Goal: Obtain resource: Download file/media

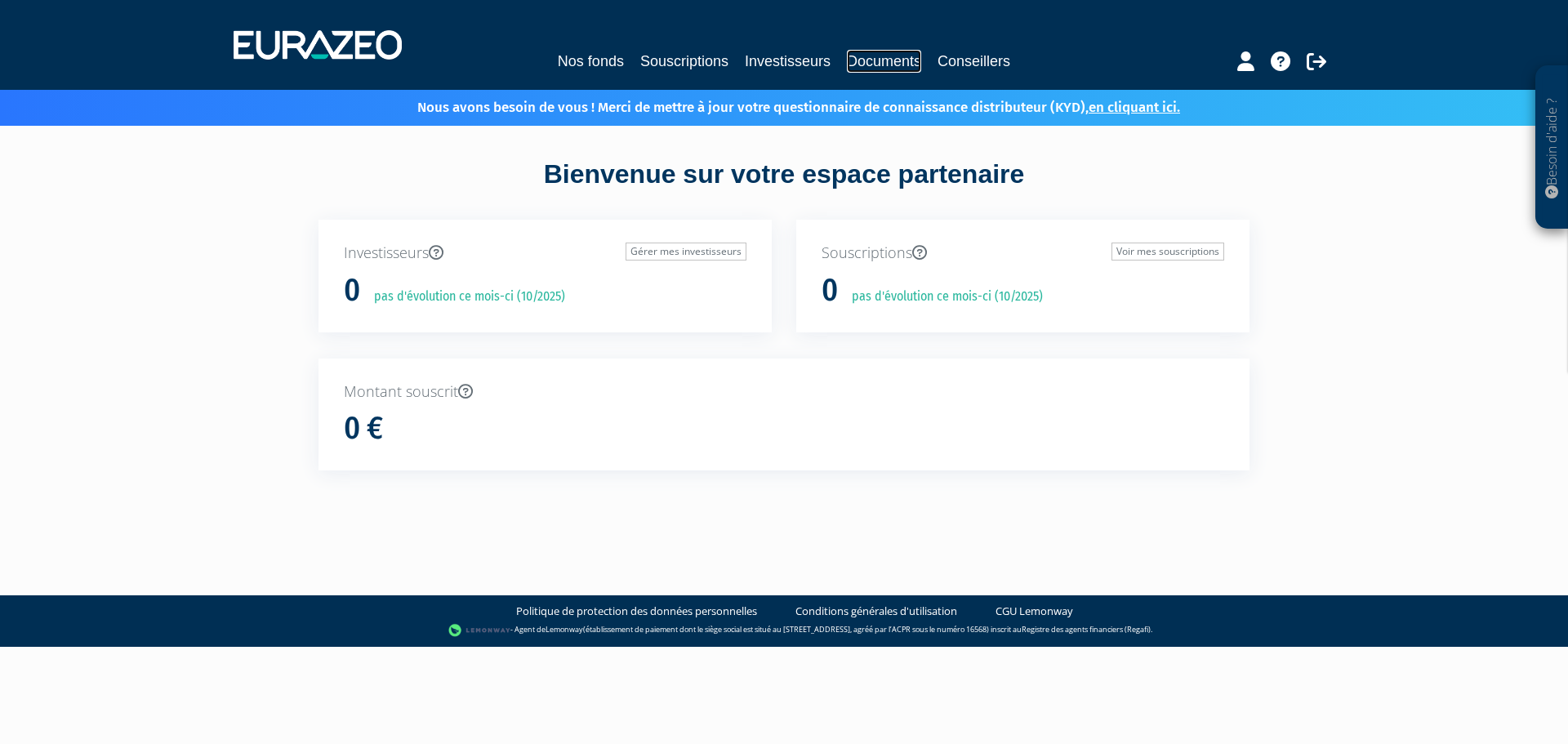
click at [883, 68] on link "Documents" at bounding box center [883, 62] width 74 height 23
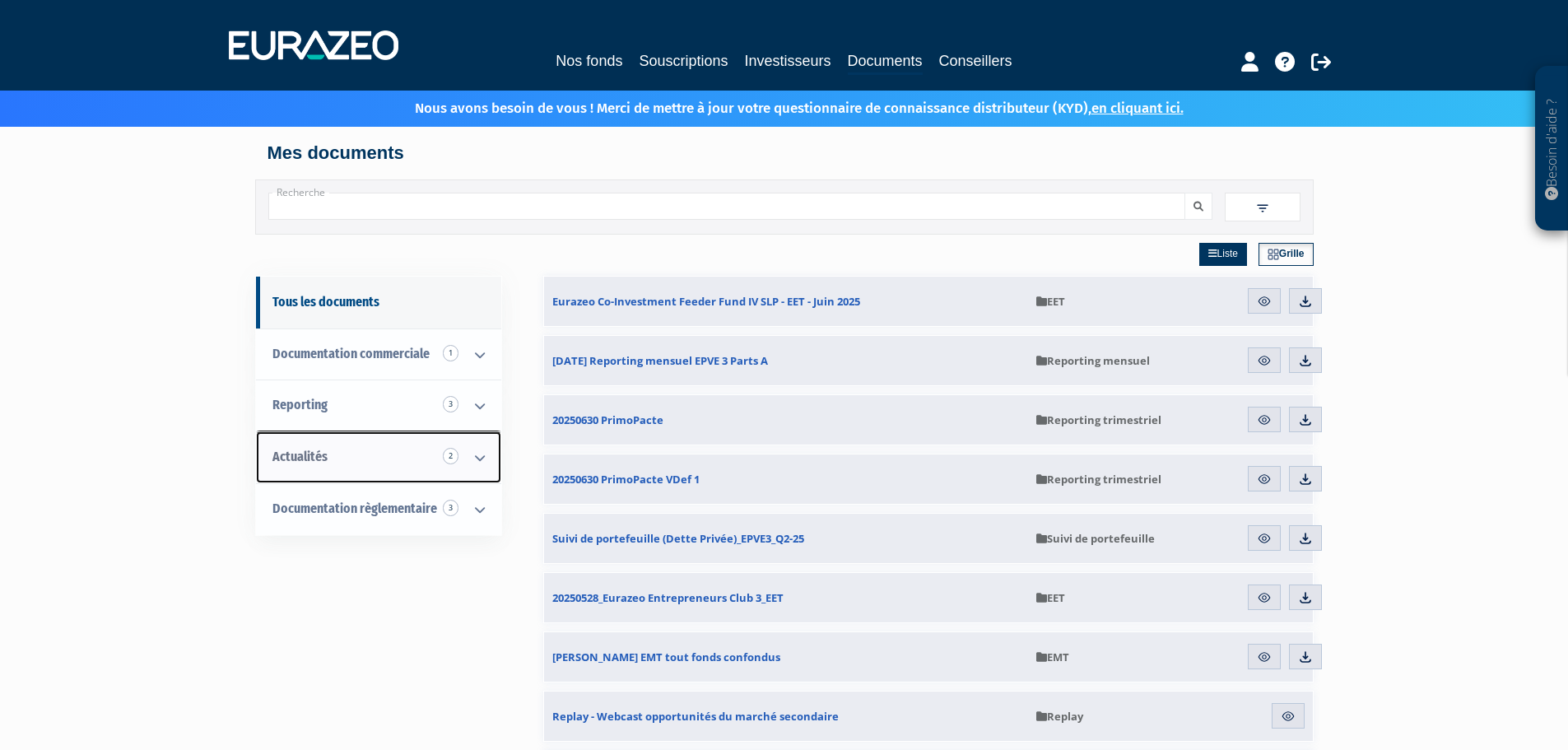
click at [473, 452] on icon at bounding box center [480, 458] width 43 height 51
click at [350, 517] on link "Replay 2" at bounding box center [379, 509] width 245 height 52
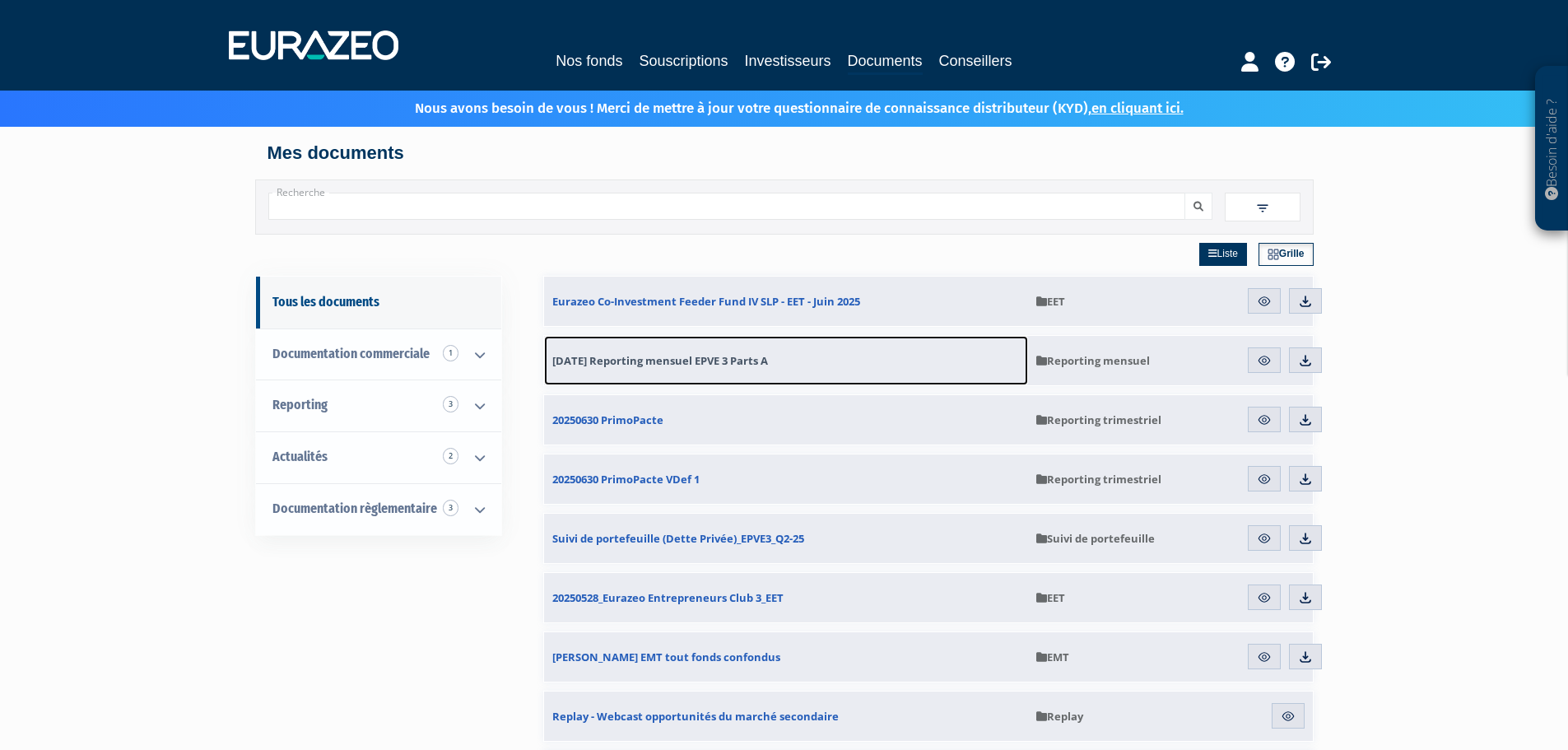
click at [668, 357] on span "31.07.2025 Reporting mensuel EPVE 3 Parts A" at bounding box center [660, 360] width 215 height 15
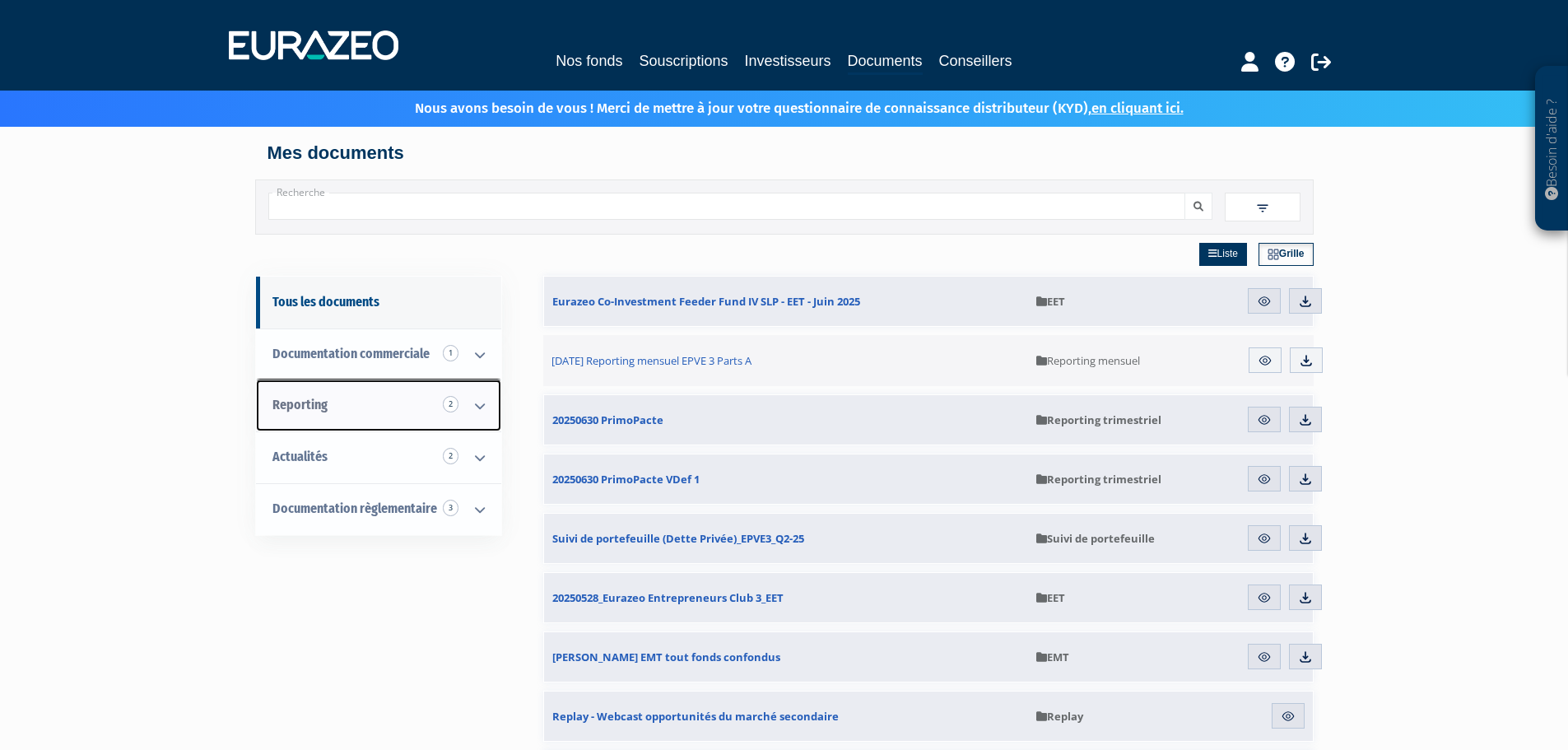
click at [422, 409] on link "Reporting 2" at bounding box center [379, 405] width 245 height 52
